Goal: Information Seeking & Learning: Learn about a topic

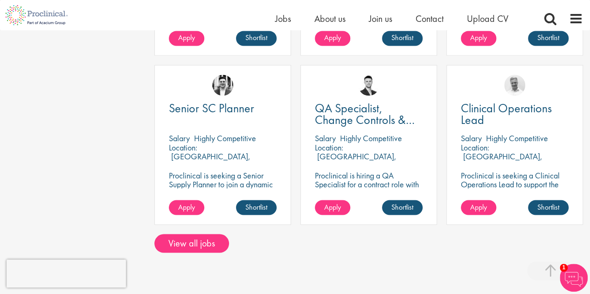
scroll to position [772, 0]
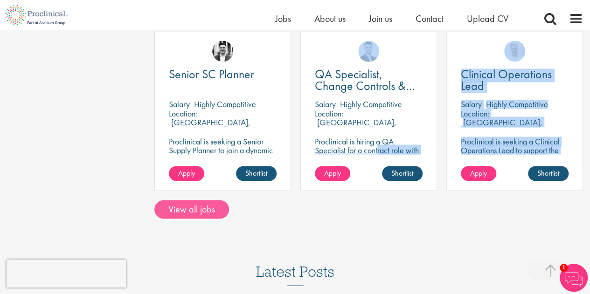
drag, startPoint x: 297, startPoint y: 143, endPoint x: 214, endPoint y: 195, distance: 97.3
click at [214, 200] on link "View all jobs" at bounding box center [191, 209] width 75 height 19
